Goal: Information Seeking & Learning: Learn about a topic

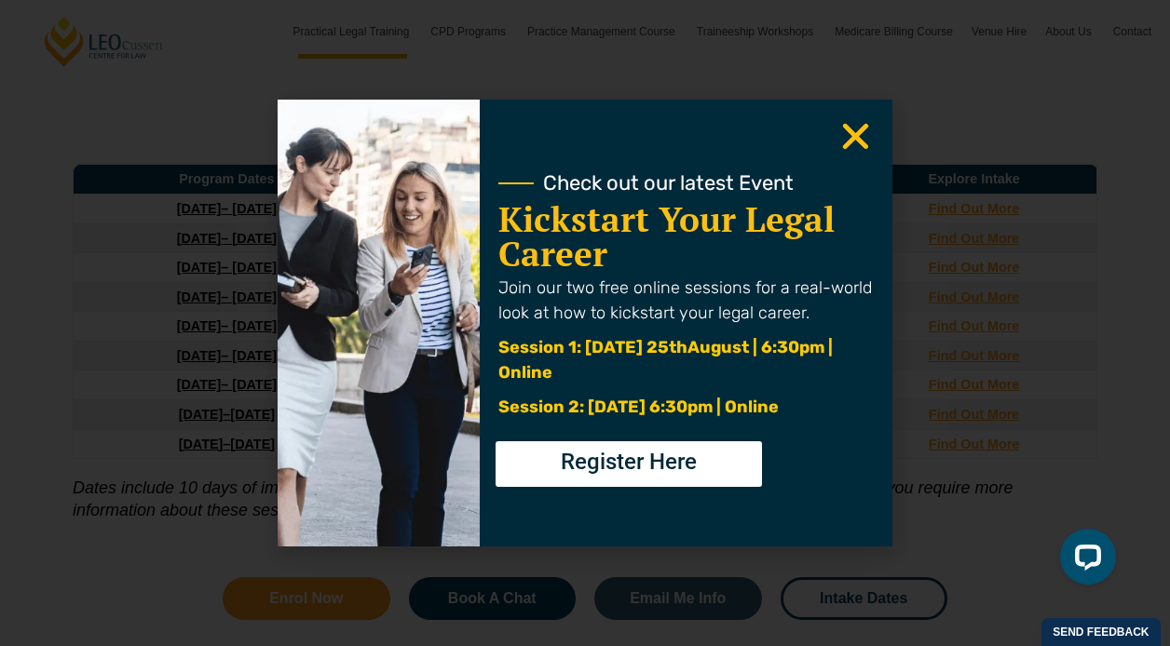
scroll to position [2581, 0]
click at [855, 136] on use "Close" at bounding box center [856, 137] width 26 height 26
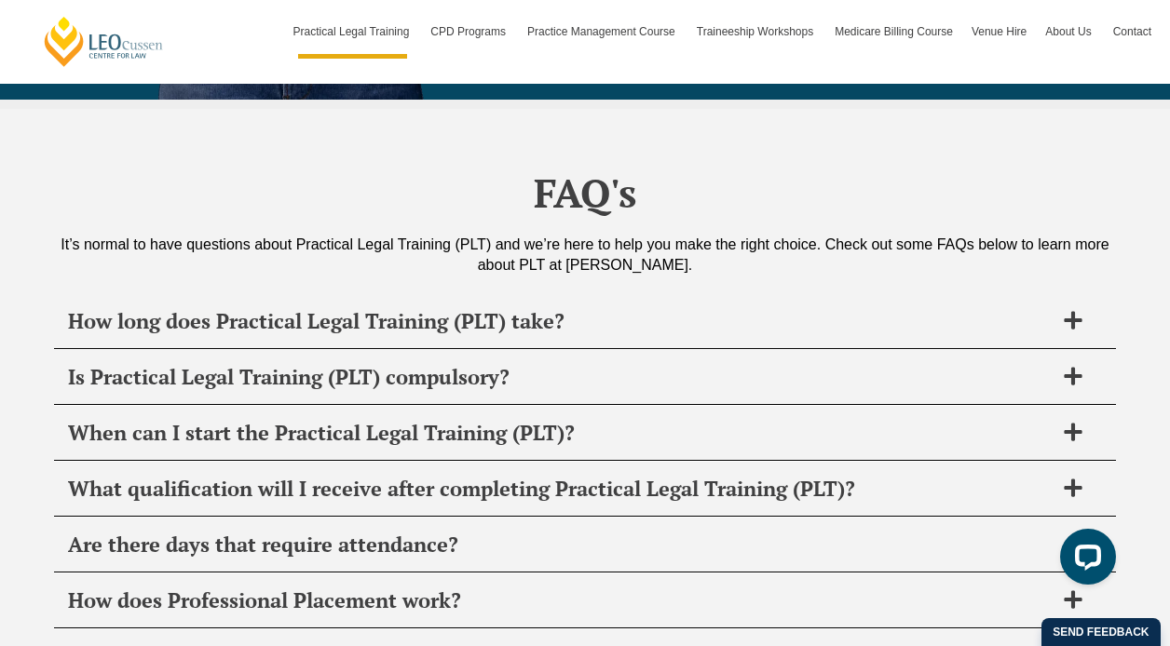
scroll to position [8834, 0]
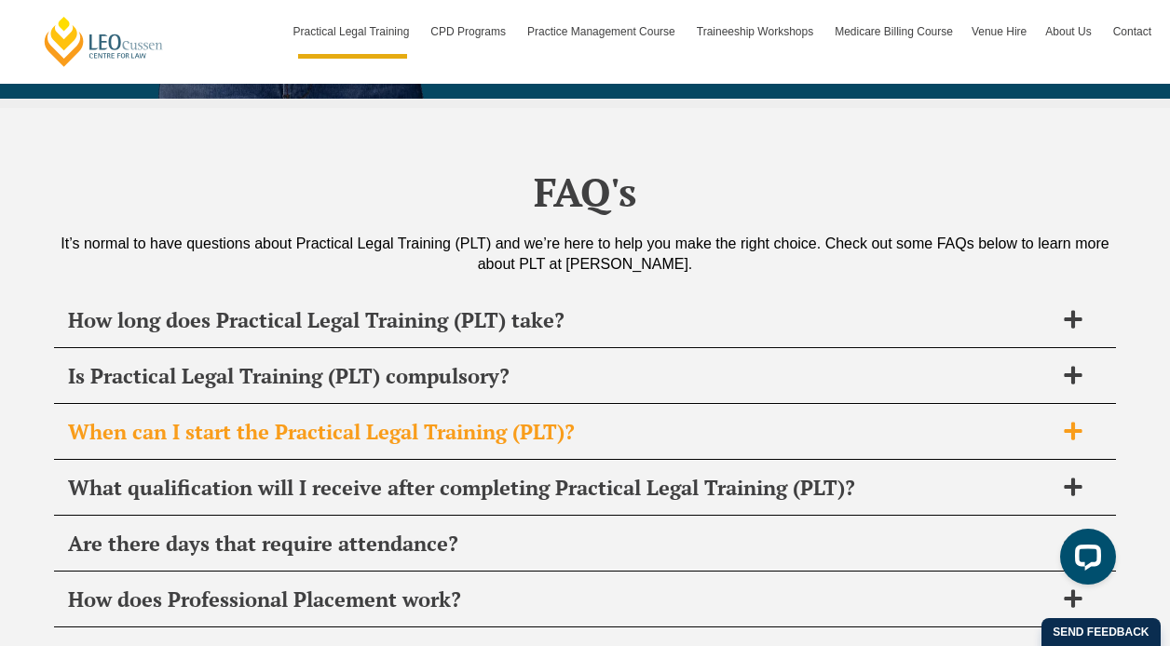
click at [1076, 421] on icon at bounding box center [1073, 431] width 20 height 20
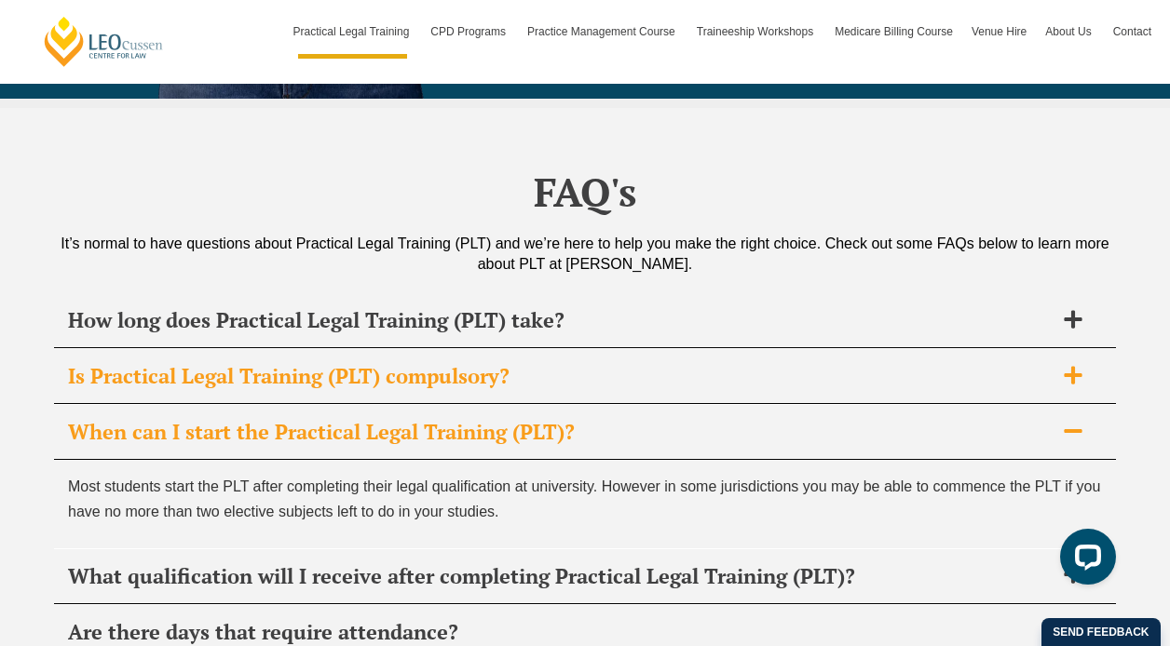
click at [1084, 365] on span at bounding box center [1073, 376] width 39 height 23
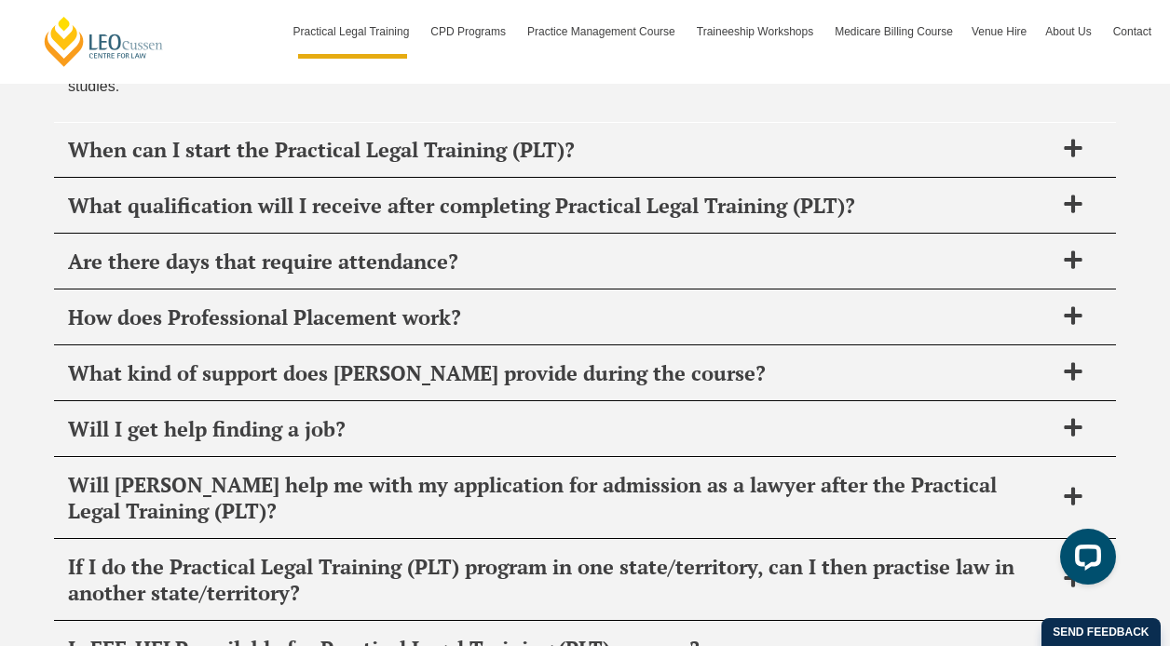
scroll to position [9249, 0]
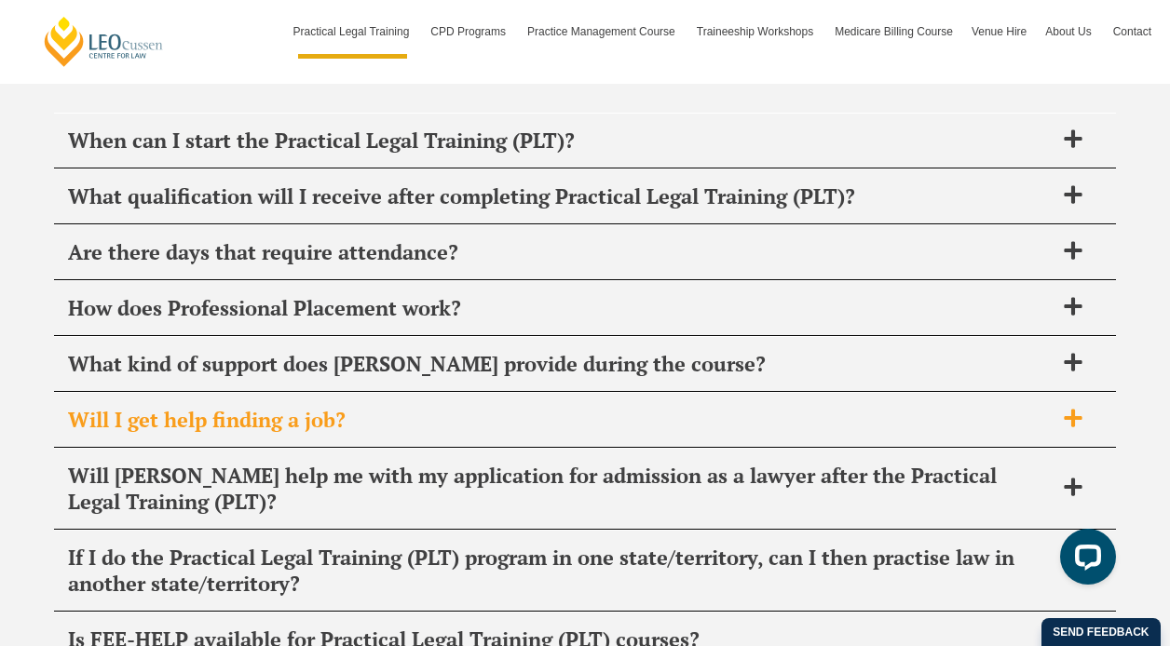
click at [1068, 408] on icon at bounding box center [1073, 418] width 20 height 20
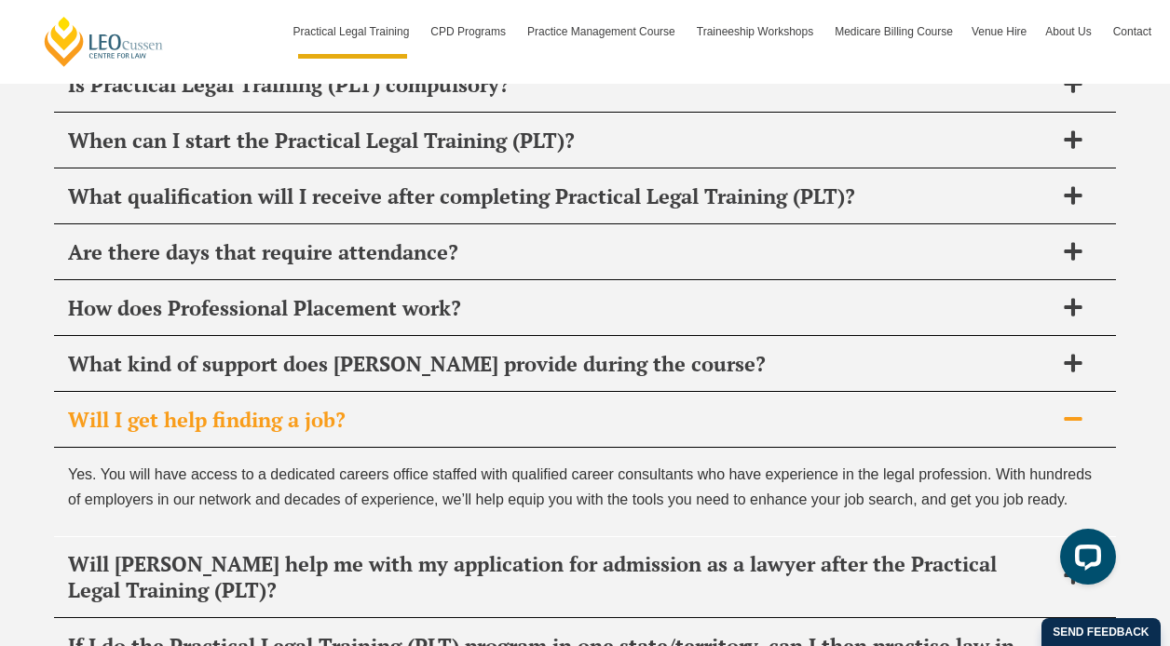
scroll to position [9191, 0]
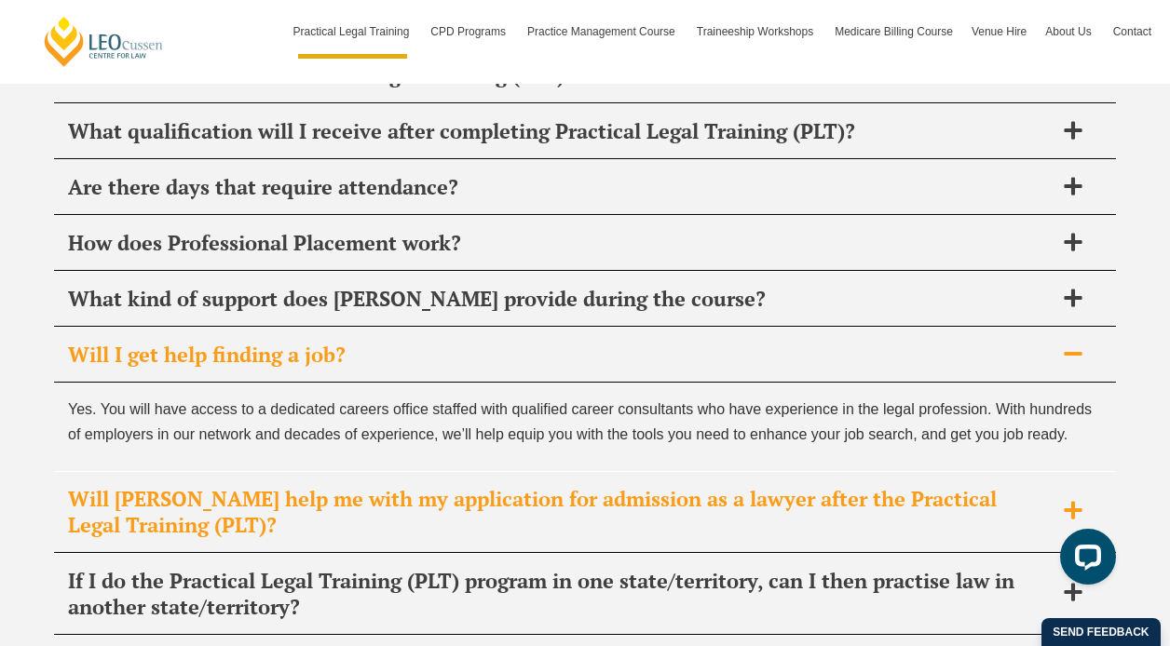
click at [1071, 501] on icon at bounding box center [1073, 510] width 18 height 18
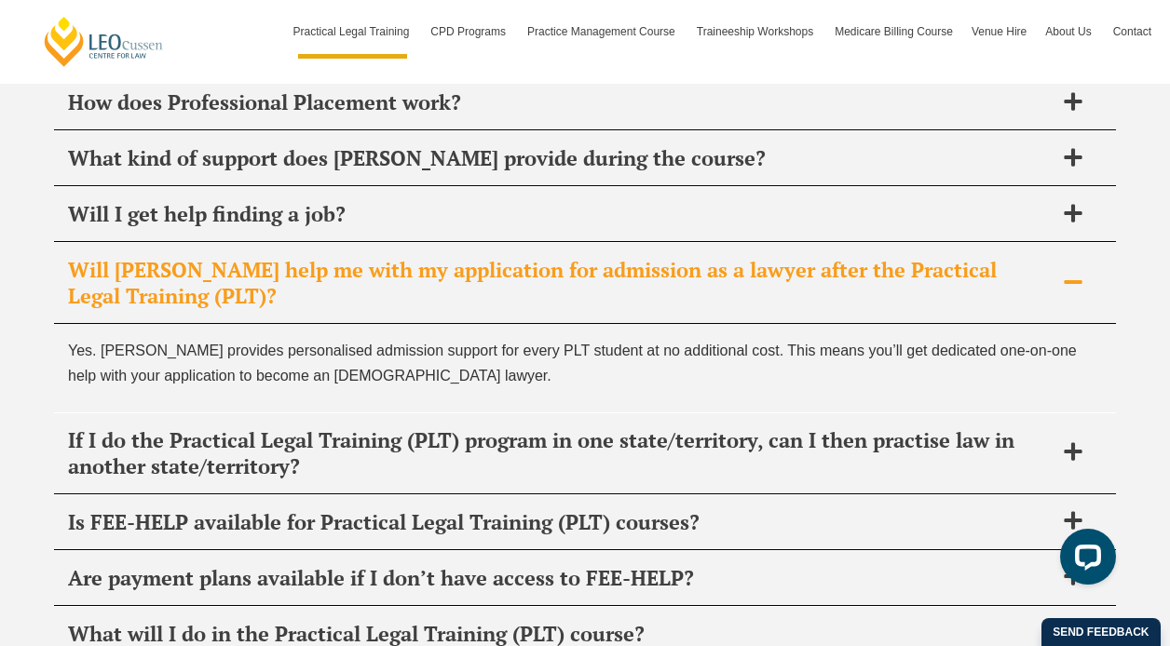
scroll to position [9341, 0]
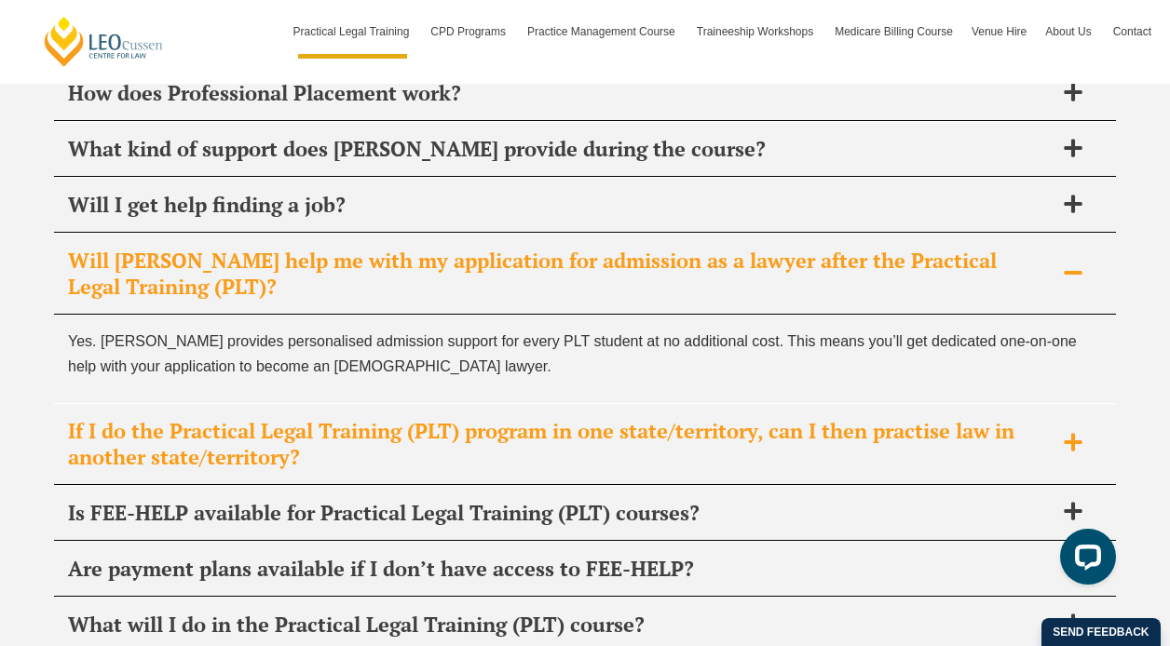
click at [1048, 418] on span "If I do the Practical Legal Training (PLT) program in one state/territory, can …" at bounding box center [561, 444] width 986 height 52
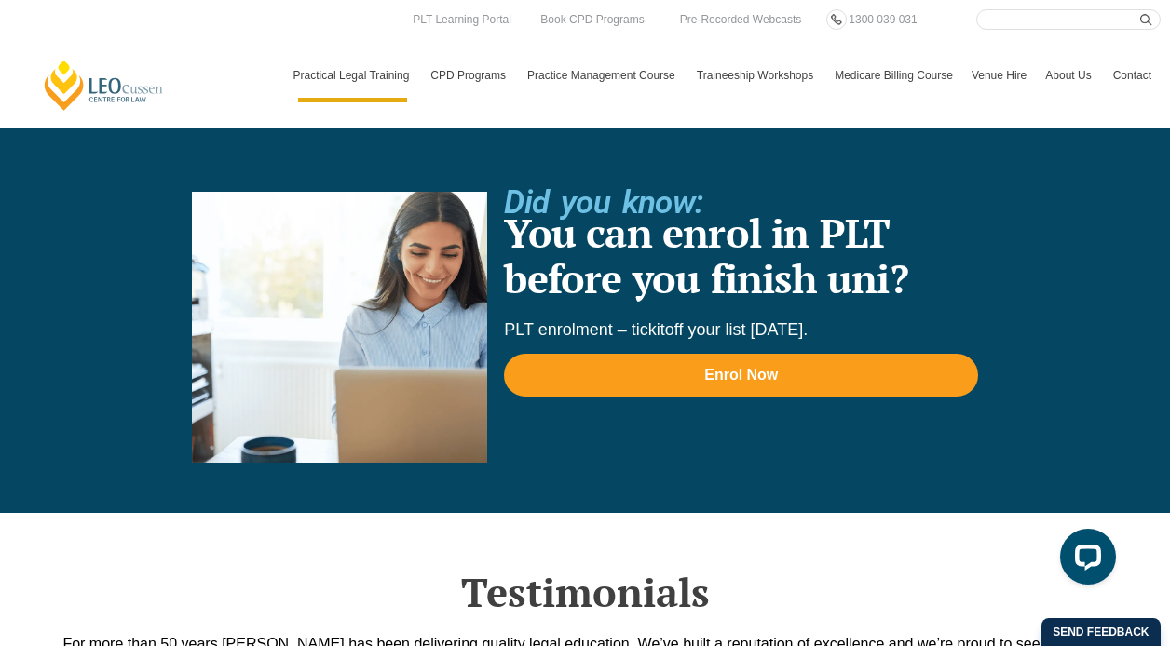
scroll to position [4000, 0]
